Goal: Task Accomplishment & Management: Manage account settings

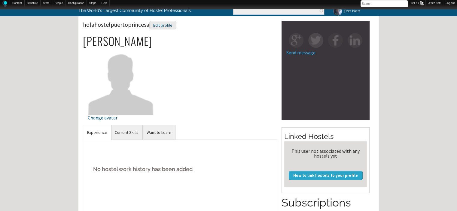
scroll to position [36, 0]
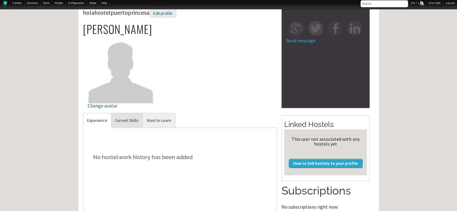
click at [128, 124] on link "Current Skills" at bounding box center [127, 120] width 32 height 15
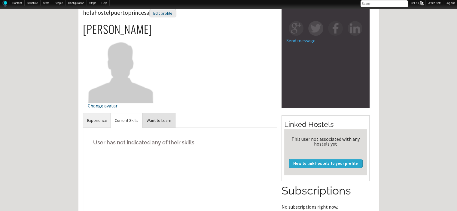
click at [167, 125] on link "Want to Learn" at bounding box center [159, 120] width 32 height 15
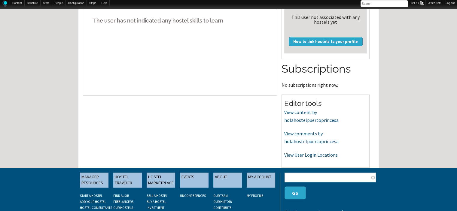
scroll to position [180, 0]
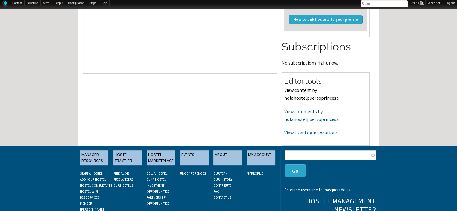
click at [292, 93] on link "View content by holahostelpuertoprincesa" at bounding box center [311, 94] width 54 height 14
click at [304, 119] on link "View comments by holahostelpuertoprincesa" at bounding box center [311, 115] width 54 height 14
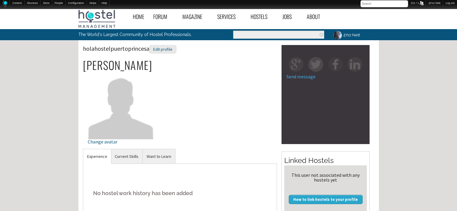
scroll to position [180, 0]
click at [131, 154] on link "Current Skills" at bounding box center [127, 156] width 32 height 15
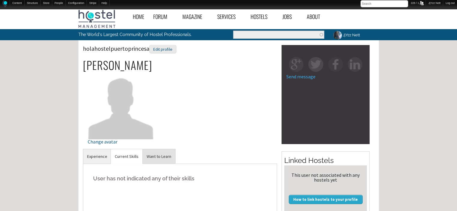
click at [162, 153] on link "Want to Learn" at bounding box center [159, 156] width 32 height 15
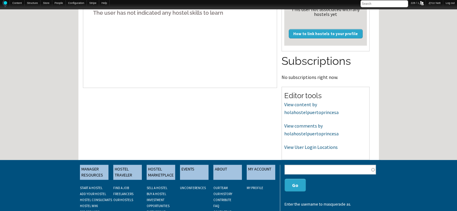
scroll to position [177, 0]
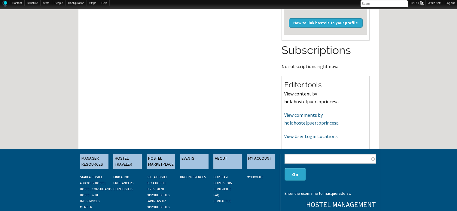
click at [299, 101] on link "View content by holahostelpuertoprincesa" at bounding box center [311, 98] width 54 height 14
click at [304, 119] on p "View comments by holahostelpuertoprincesa" at bounding box center [325, 118] width 83 height 15
click at [304, 122] on link "View comments by holahostelpuertoprincesa" at bounding box center [311, 119] width 54 height 14
click at [304, 137] on link "View User Login Locations" at bounding box center [310, 136] width 53 height 6
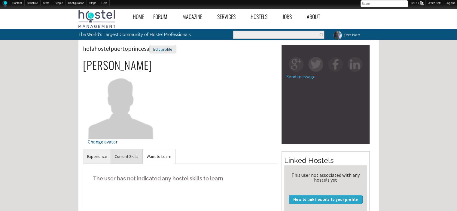
click at [121, 157] on link "Current Skills" at bounding box center [127, 156] width 32 height 15
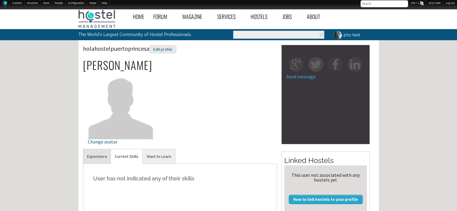
click at [95, 156] on link "Experience" at bounding box center [97, 156] width 28 height 15
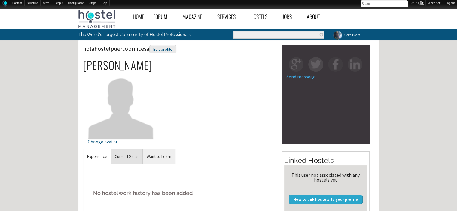
click at [132, 153] on link "Current Skills" at bounding box center [127, 156] width 32 height 15
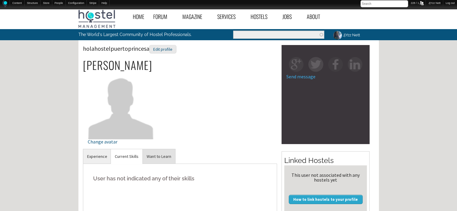
click at [157, 159] on link "Want to Learn" at bounding box center [159, 156] width 32 height 15
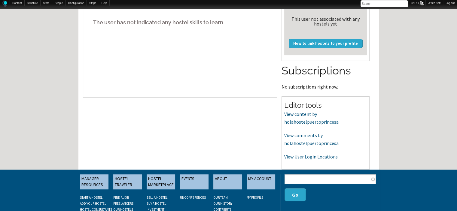
scroll to position [161, 0]
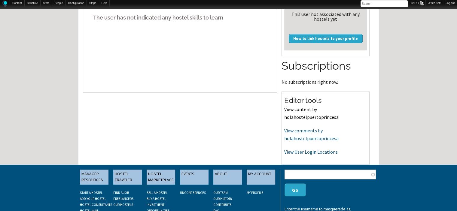
click at [301, 118] on link "View content by holahostelpuertoprincesa" at bounding box center [311, 113] width 54 height 14
click at [322, 136] on link "View comments by holahostelpuertoprincesa" at bounding box center [311, 135] width 54 height 14
click at [299, 152] on link "View User Login Locations" at bounding box center [310, 152] width 53 height 6
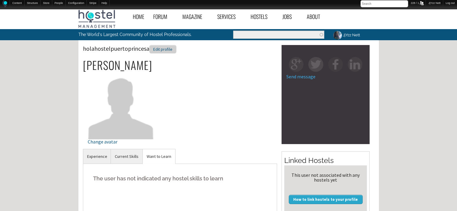
click at [159, 48] on div "Edit profile" at bounding box center [162, 49] width 27 height 9
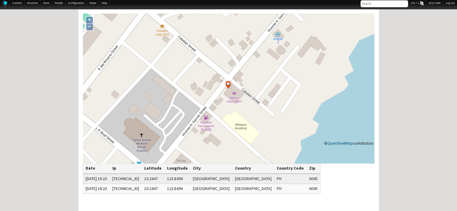
scroll to position [32, 0]
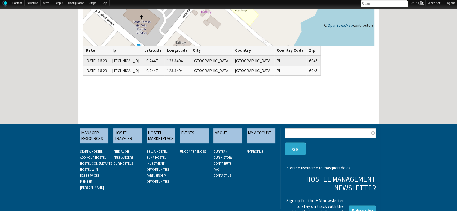
scroll to position [147, 0]
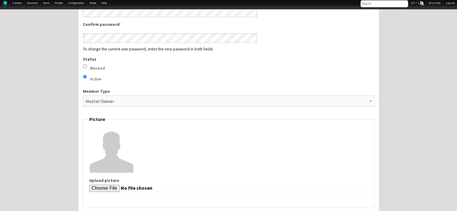
scroll to position [368, 0]
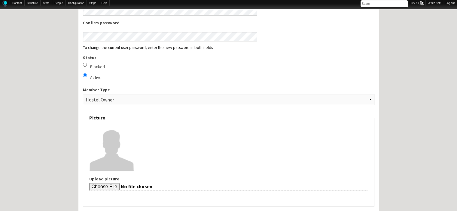
drag, startPoint x: 159, startPoint y: 204, endPoint x: 74, endPoint y: 191, distance: 86.0
click at [74, 191] on div "Home Forum « Back Forum Forums Index « Back Forums Index New Posts Recent Activ…" at bounding box center [228, 138] width 457 height 1000
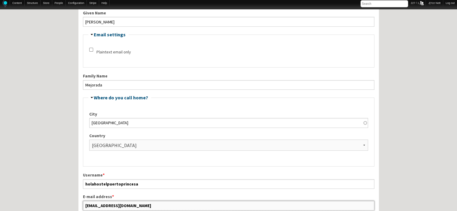
scroll to position [144, 0]
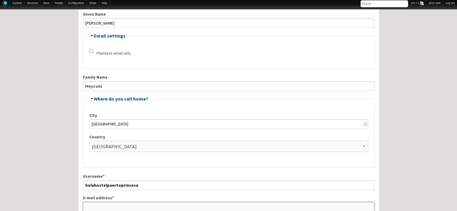
type input "holahostelpuertoprincesa@gmail.com"
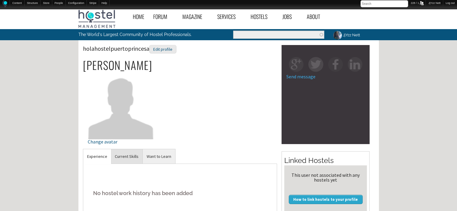
click at [132, 159] on link "Current Skills" at bounding box center [127, 156] width 32 height 15
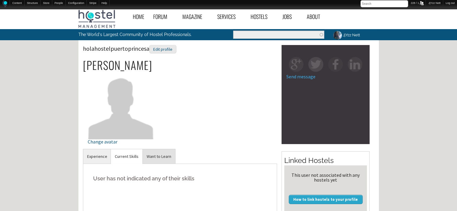
click at [150, 157] on link "Want to Learn" at bounding box center [159, 156] width 32 height 15
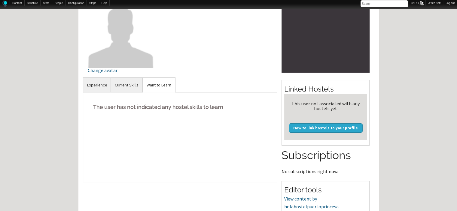
scroll to position [132, 0]
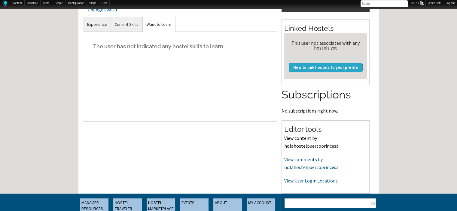
click at [297, 147] on link "View content by holahostelpuertoprincesa" at bounding box center [311, 142] width 54 height 14
click at [307, 168] on link "View comments by holahostelpuertoprincesa" at bounding box center [311, 163] width 54 height 14
click at [292, 179] on link "View User Login Locations" at bounding box center [310, 181] width 53 height 6
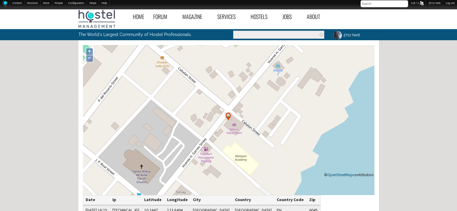
scroll to position [159, 0]
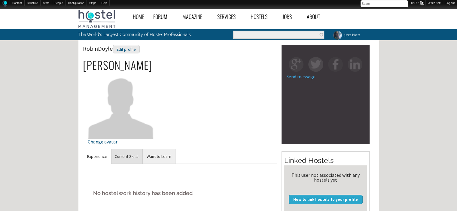
click at [128, 157] on link "Current Skills" at bounding box center [127, 156] width 32 height 15
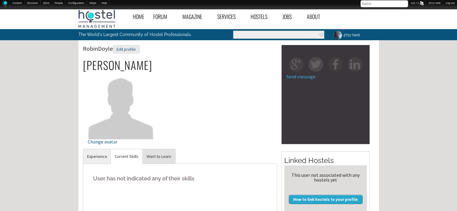
click at [162, 156] on link "Want to Learn" at bounding box center [159, 156] width 32 height 15
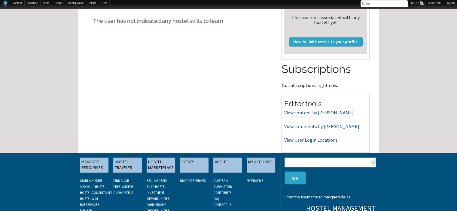
scroll to position [168, 0]
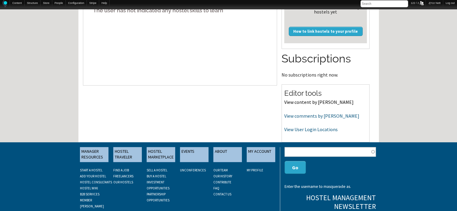
click at [312, 102] on link "View content by [PERSON_NAME]" at bounding box center [318, 102] width 69 height 6
click at [298, 115] on link "View comments by [PERSON_NAME]" at bounding box center [321, 116] width 75 height 6
click at [289, 129] on link "View User Login Locations" at bounding box center [310, 129] width 53 height 6
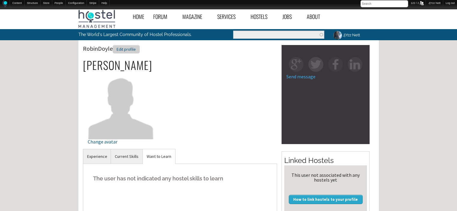
click at [134, 52] on div "Edit profile" at bounding box center [126, 49] width 27 height 9
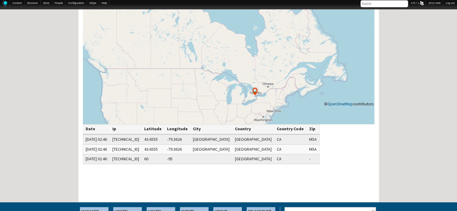
scroll to position [72, 0]
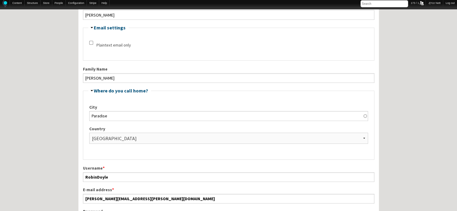
scroll to position [123, 0]
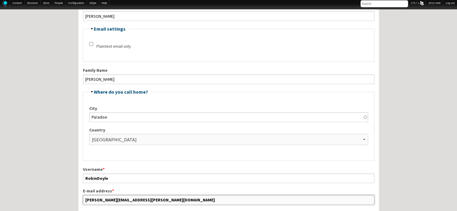
click at [172, 199] on input "[PERSON_NAME][EMAIL_ADDRESS][PERSON_NAME][DOMAIN_NAME]" at bounding box center [228, 200] width 291 height 10
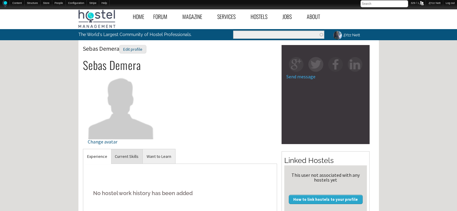
click at [132, 155] on link "Current Skills" at bounding box center [127, 156] width 32 height 15
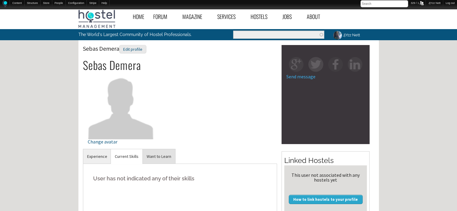
click at [161, 152] on link "Want to Learn" at bounding box center [159, 156] width 32 height 15
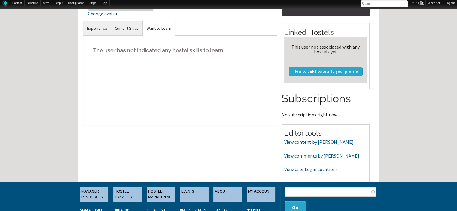
scroll to position [132, 0]
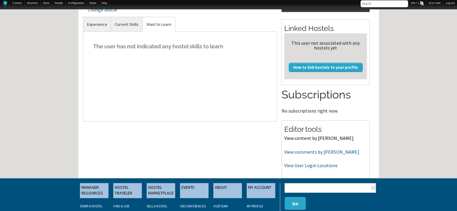
click at [311, 139] on link "View content by Sebas Demera" at bounding box center [318, 138] width 69 height 6
click at [293, 151] on link "View comments by Sebas Demera" at bounding box center [321, 152] width 75 height 6
click at [305, 165] on link "View User Login Locations" at bounding box center [310, 165] width 53 height 6
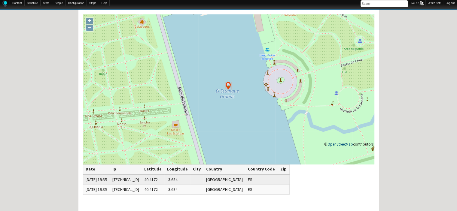
scroll to position [48, 0]
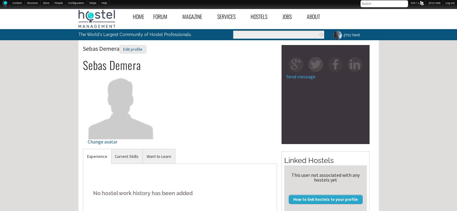
scroll to position [132, 0]
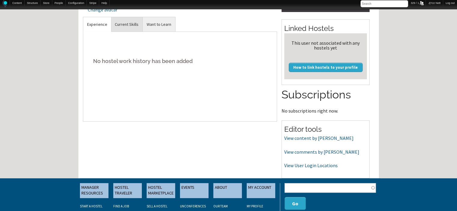
click at [130, 23] on link "Current Skills" at bounding box center [127, 24] width 32 height 15
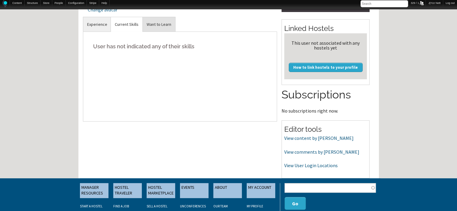
click at [155, 26] on link "Want to Learn" at bounding box center [159, 24] width 32 height 15
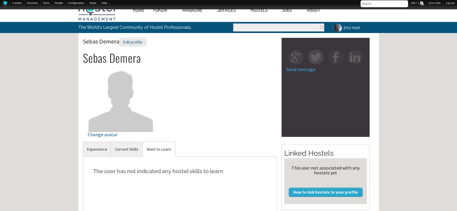
scroll to position [0, 0]
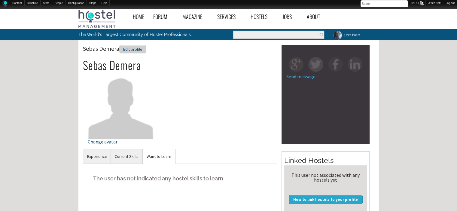
click at [134, 48] on div "Edit profile" at bounding box center [132, 49] width 27 height 9
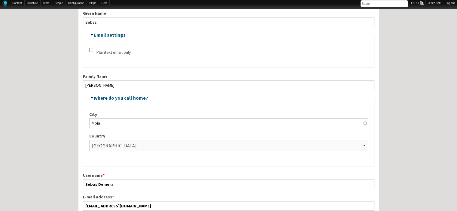
scroll to position [149, 0]
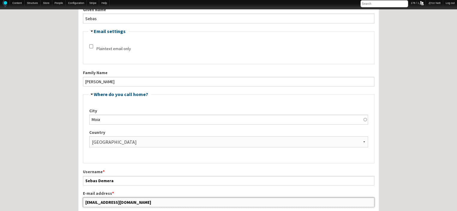
click at [158, 201] on input "[EMAIL_ADDRESS][DOMAIN_NAME]" at bounding box center [228, 203] width 291 height 10
